Goal: Task Accomplishment & Management: Manage account settings

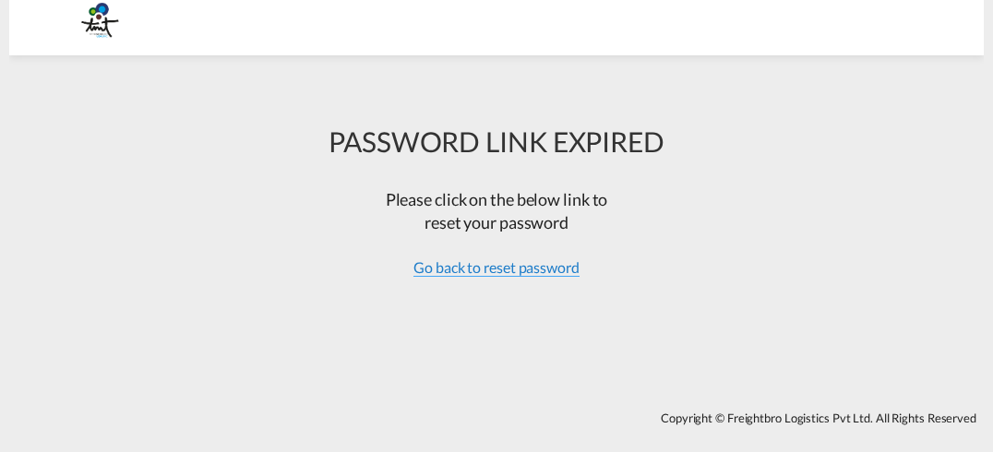
click at [538, 273] on span "Go back to reset password" at bounding box center [496, 267] width 166 height 18
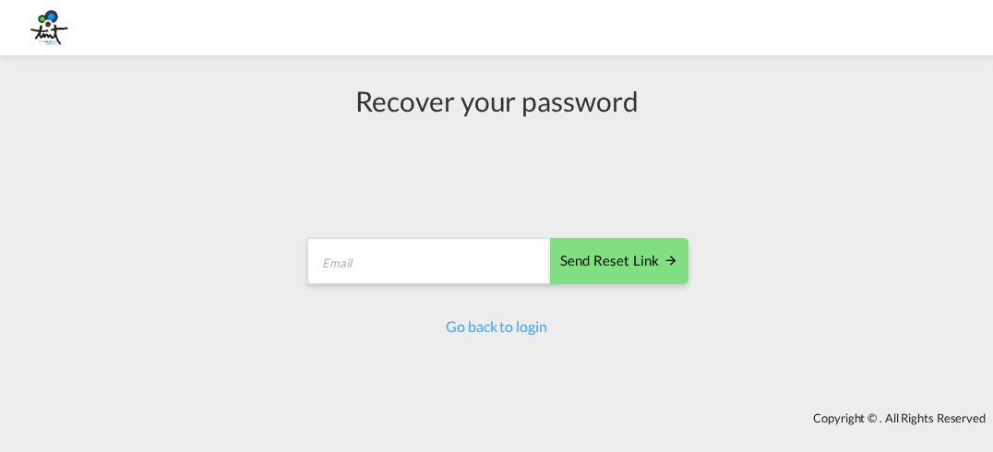
click at [417, 216] on div "Recover your password Send reset link Email field is required Send reset link G…" at bounding box center [497, 209] width 384 height 256
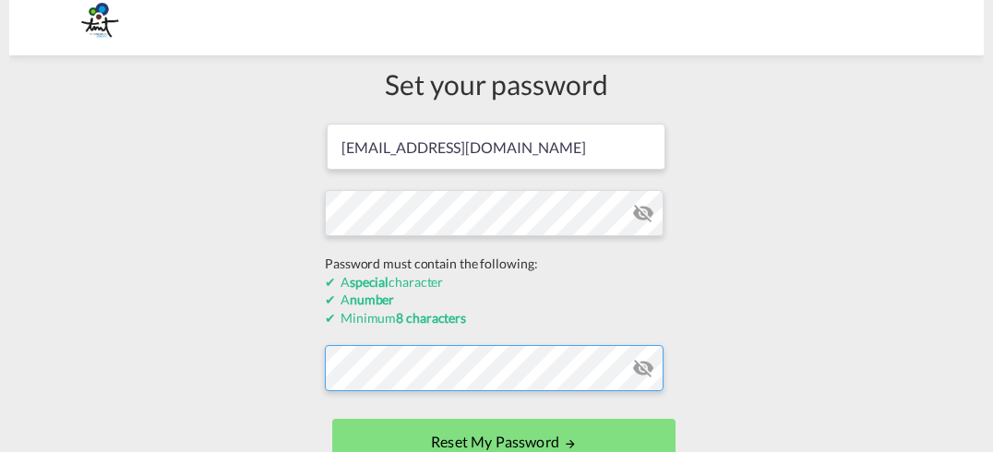
click at [349, 367] on form "kmadipally@group-tmtusa.com Password must contain the following: A special char…" at bounding box center [496, 296] width 343 height 349
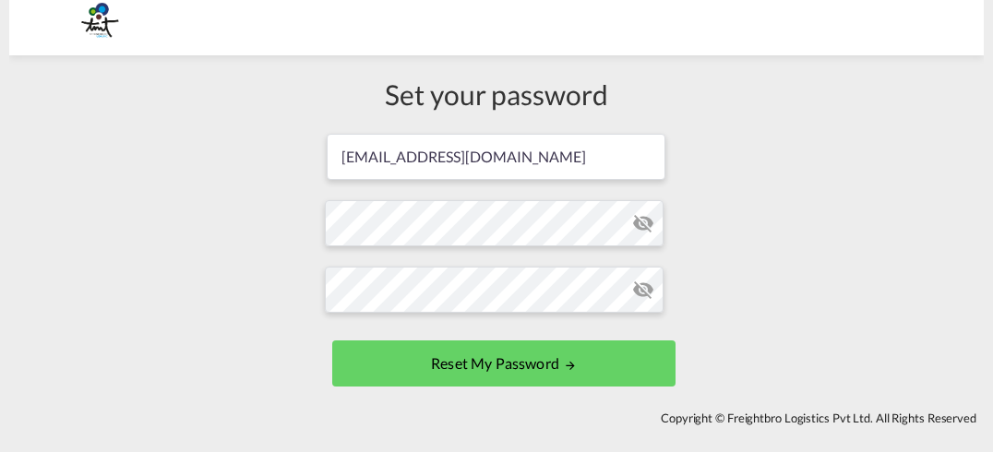
click at [478, 365] on button "Reset my password" at bounding box center [503, 363] width 343 height 46
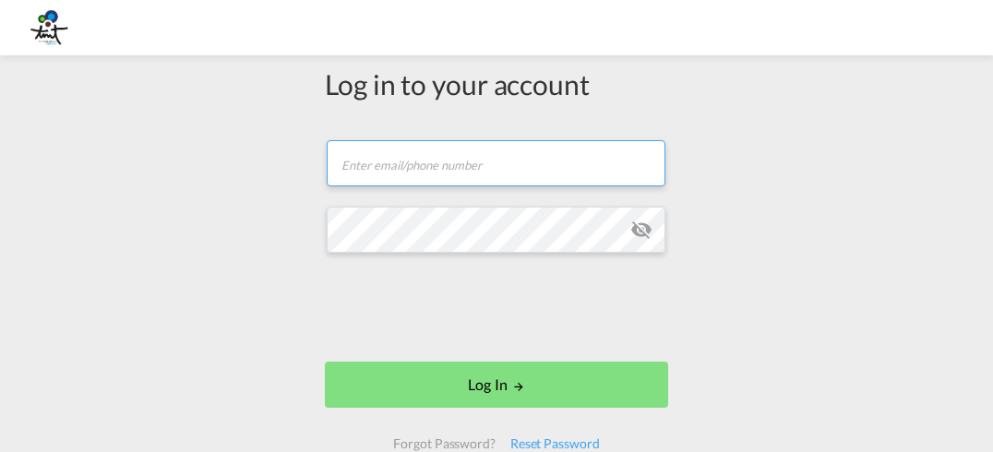
type input "kmadipally@group-tmtusa.com"
